Goal: Task Accomplishment & Management: Use online tool/utility

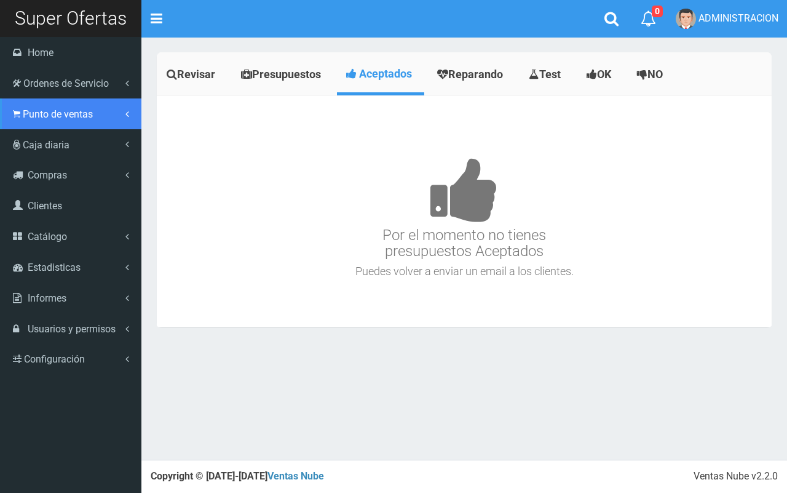
click at [23, 112] on span "Punto de ventas" at bounding box center [58, 114] width 70 height 12
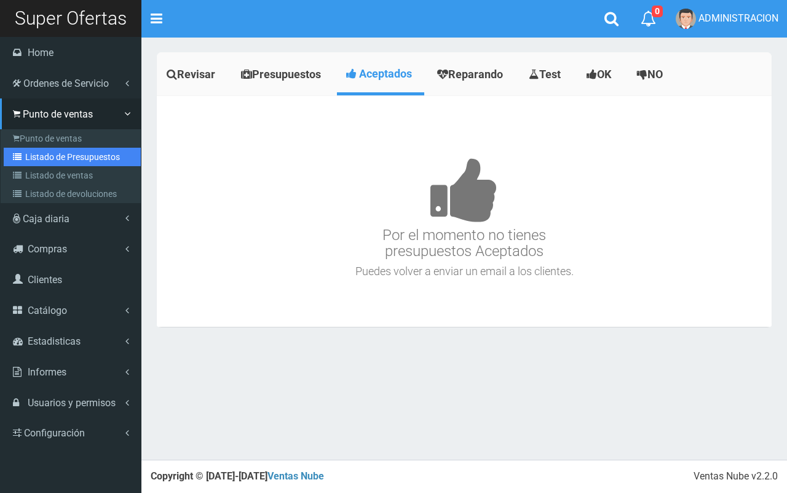
click at [57, 156] on link "Listado de Presupuestos" at bounding box center [72, 157] width 137 height 18
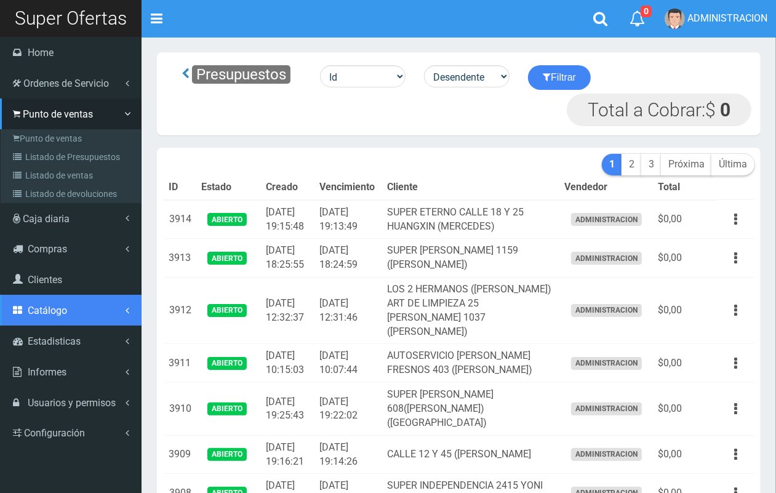
click at [54, 314] on span "Catálogo" at bounding box center [47, 311] width 39 height 12
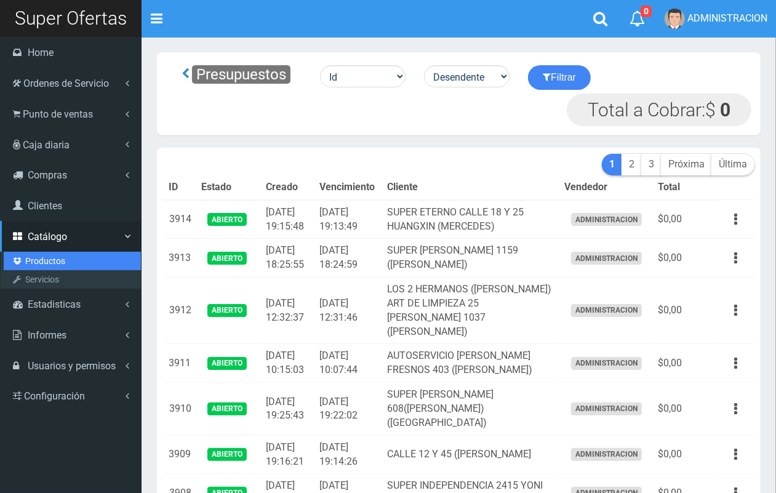
click at [39, 263] on link "Productos" at bounding box center [72, 261] width 137 height 18
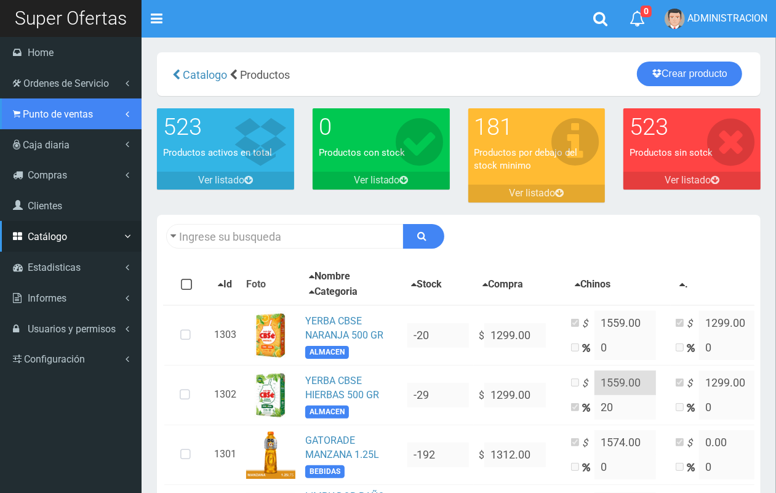
click at [59, 117] on span "Punto de ventas" at bounding box center [58, 114] width 70 height 12
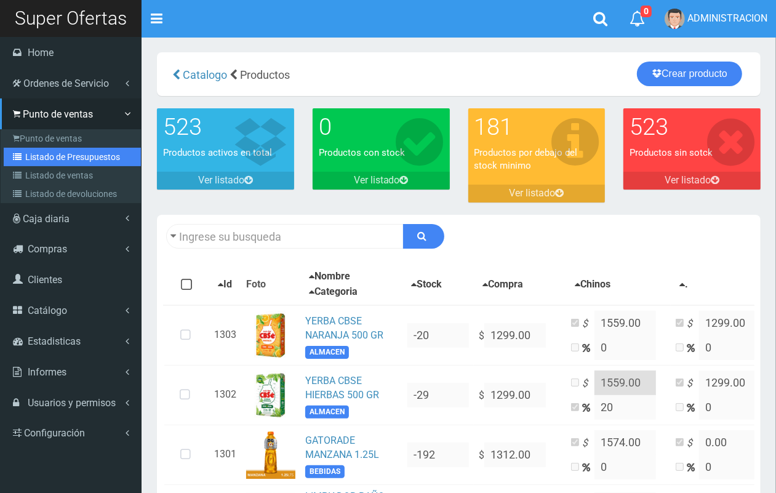
click at [66, 155] on link "Listado de Presupuestos" at bounding box center [72, 157] width 137 height 18
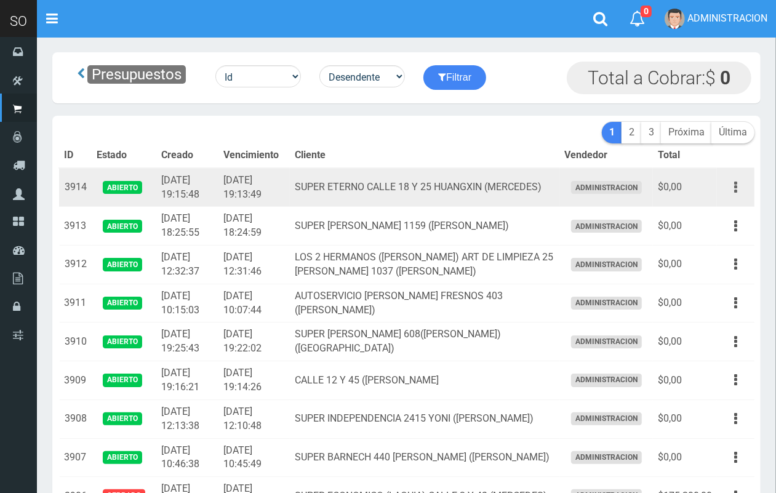
click at [734, 185] on icon "button" at bounding box center [735, 188] width 3 height 22
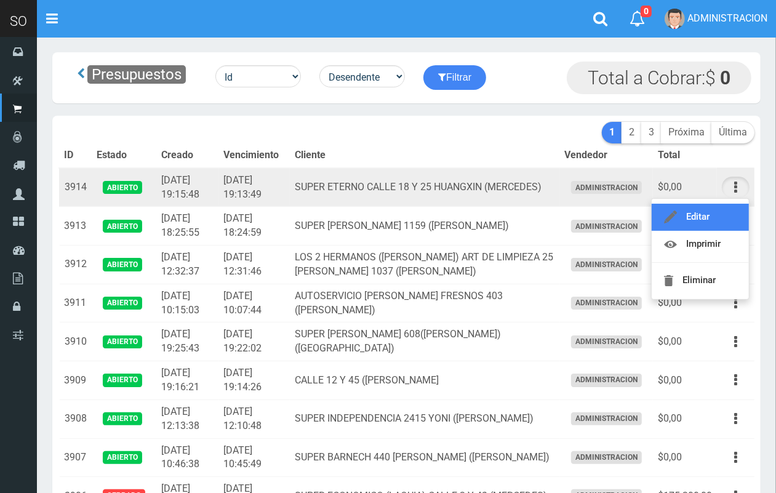
click at [727, 210] on link "Editar" at bounding box center [699, 217] width 97 height 27
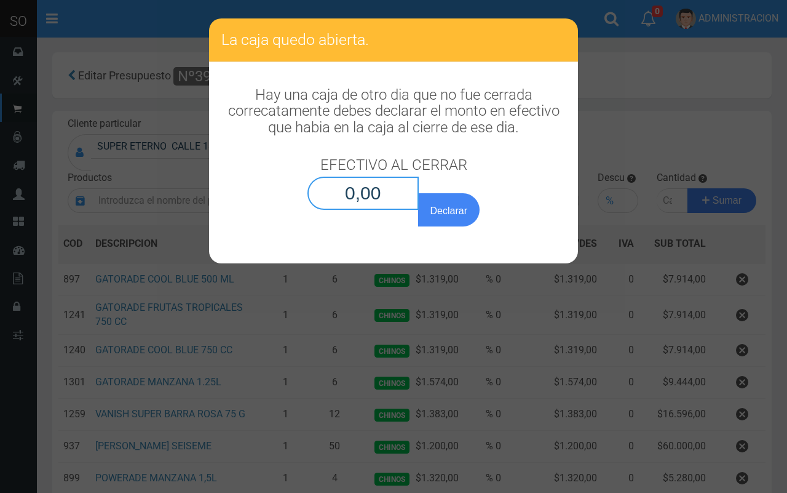
click at [403, 180] on input "0,00" at bounding box center [363, 193] width 111 height 33
type input "0,01"
click at [418, 193] on button "Declarar" at bounding box center [449, 209] width 62 height 33
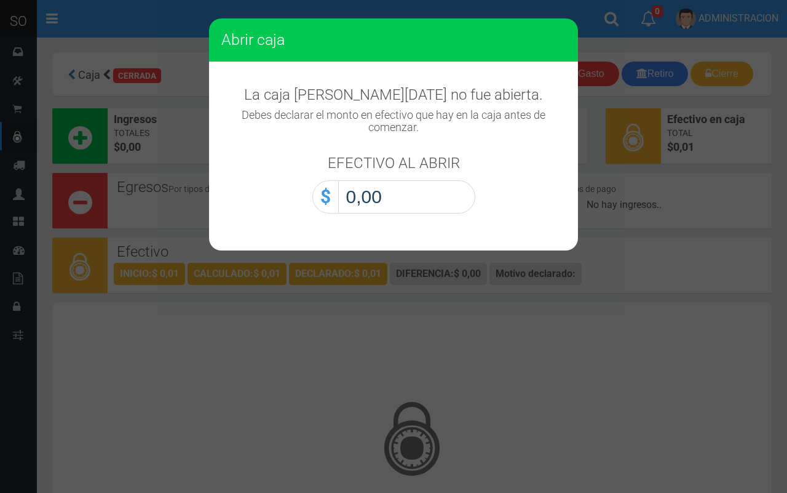
click at [440, 199] on input "0,00" at bounding box center [406, 196] width 137 height 33
type input "0,01"
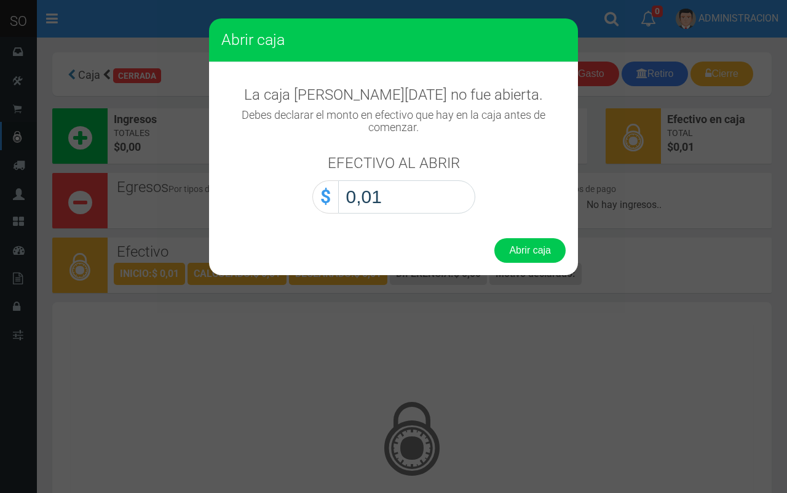
click at [495, 238] on button "Abrir caja" at bounding box center [530, 250] width 71 height 25
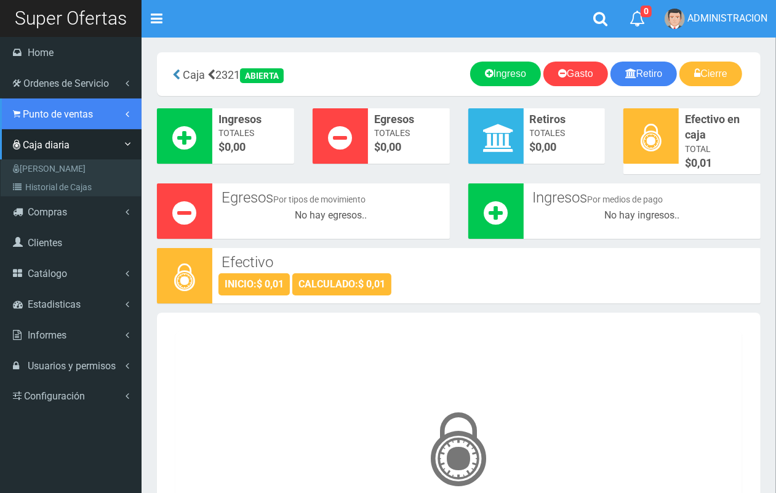
click at [20, 108] on link "Punto de ventas" at bounding box center [70, 113] width 141 height 31
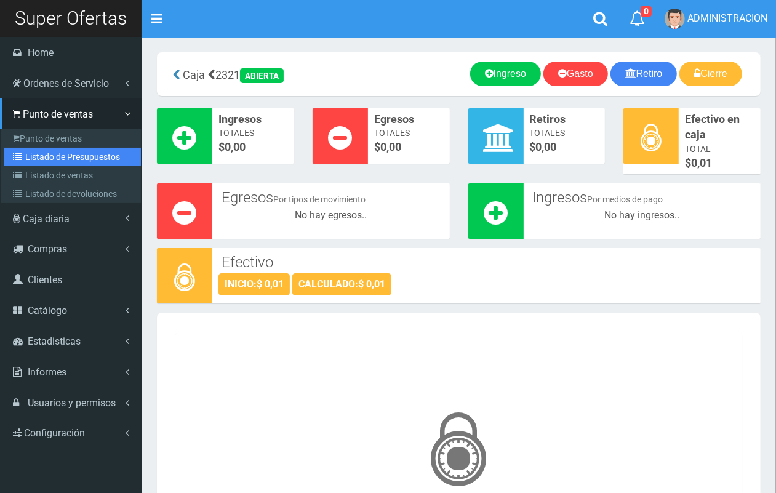
click at [47, 157] on link "Listado de Presupuestos" at bounding box center [72, 157] width 137 height 18
